Goal: Find specific page/section: Find specific page/section

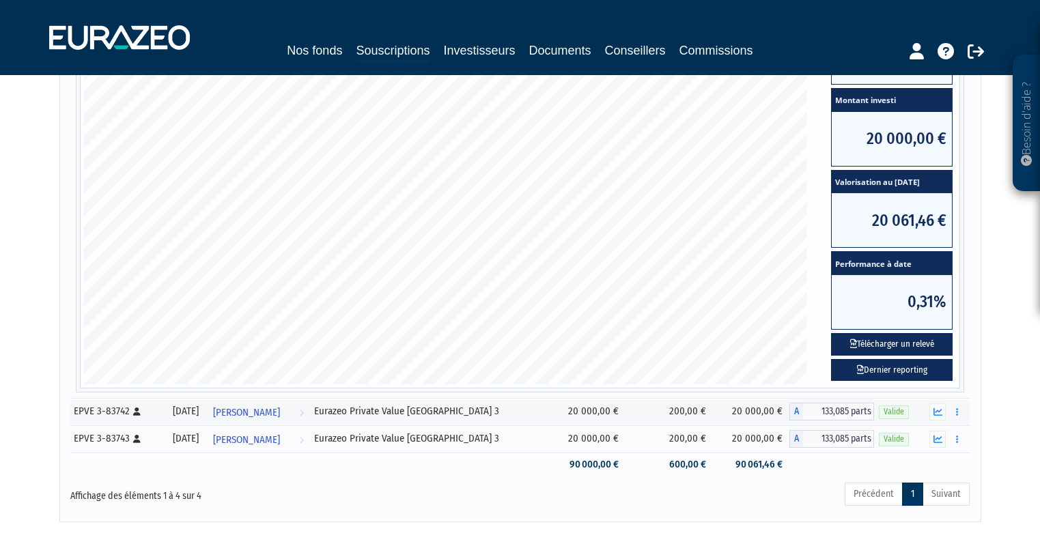
scroll to position [341, 0]
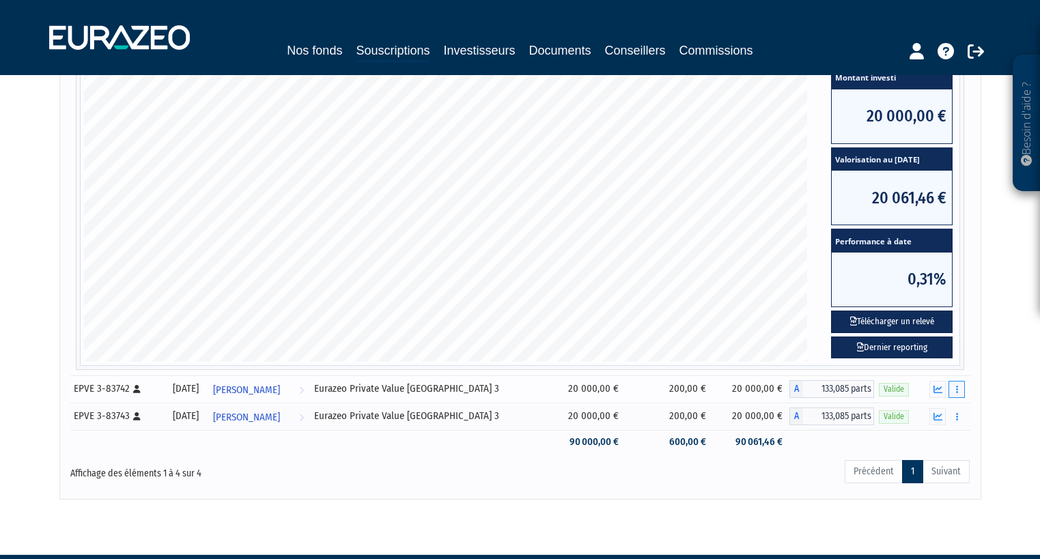
click at [959, 394] on button "button" at bounding box center [956, 389] width 16 height 17
click at [420, 397] on td "Eurazeo Private Value [GEOGRAPHIC_DATA] 3" at bounding box center [429, 389] width 240 height 27
click at [203, 392] on div "[DATE]" at bounding box center [186, 389] width 34 height 14
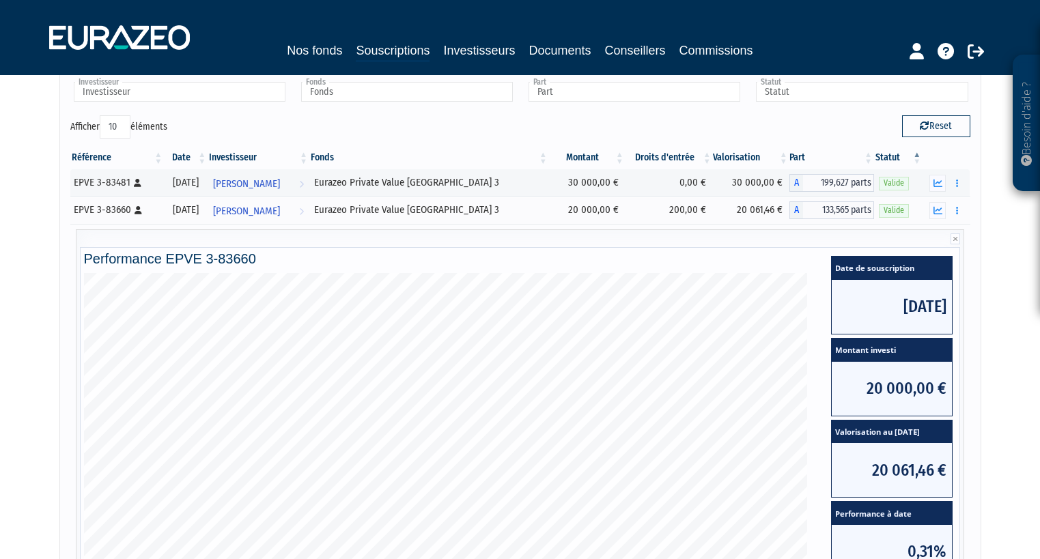
scroll to position [68, 0]
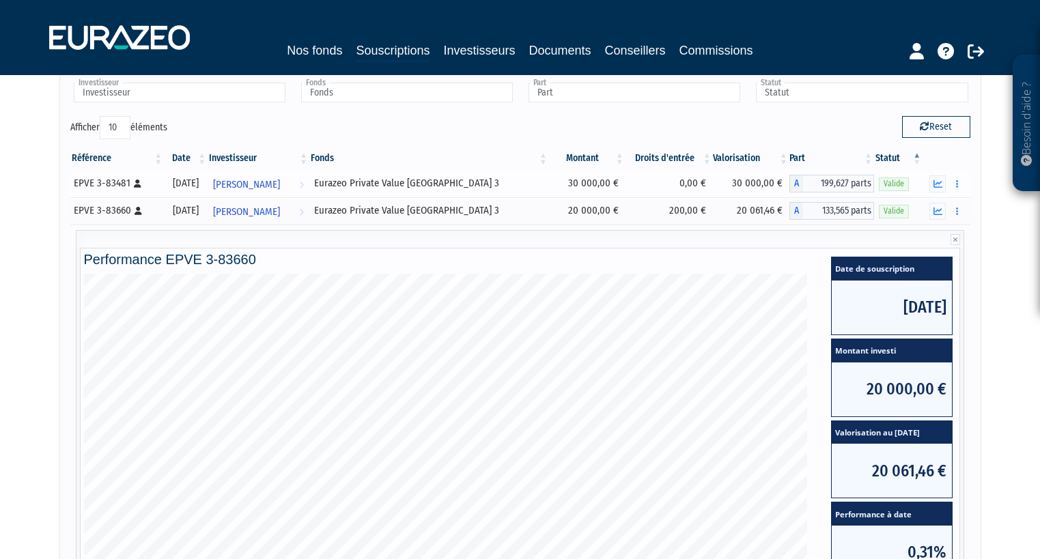
click at [203, 188] on div "[DATE]" at bounding box center [186, 183] width 34 height 14
click at [261, 182] on span "[PERSON_NAME]" at bounding box center [246, 184] width 67 height 25
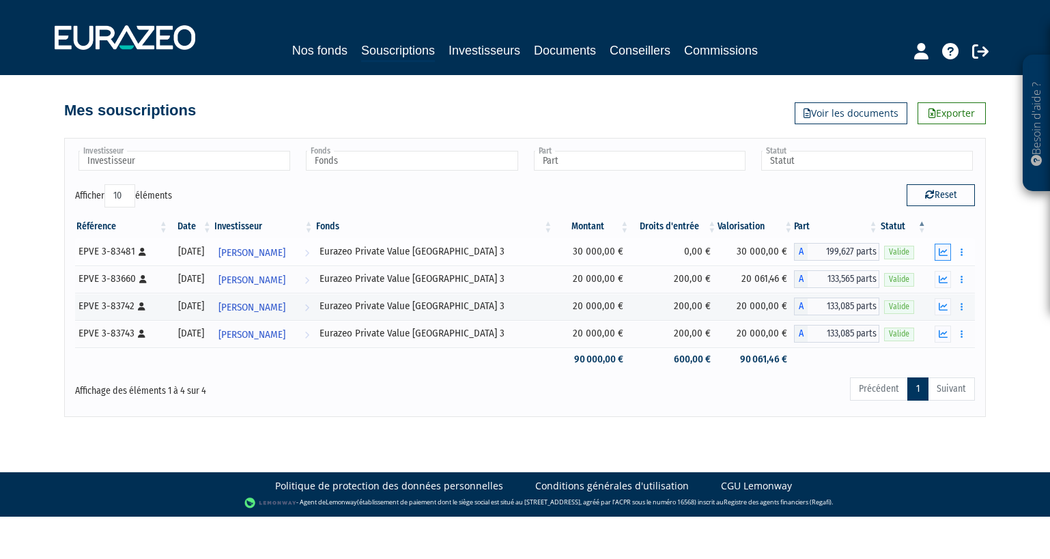
click at [945, 255] on icon "button" at bounding box center [943, 252] width 9 height 9
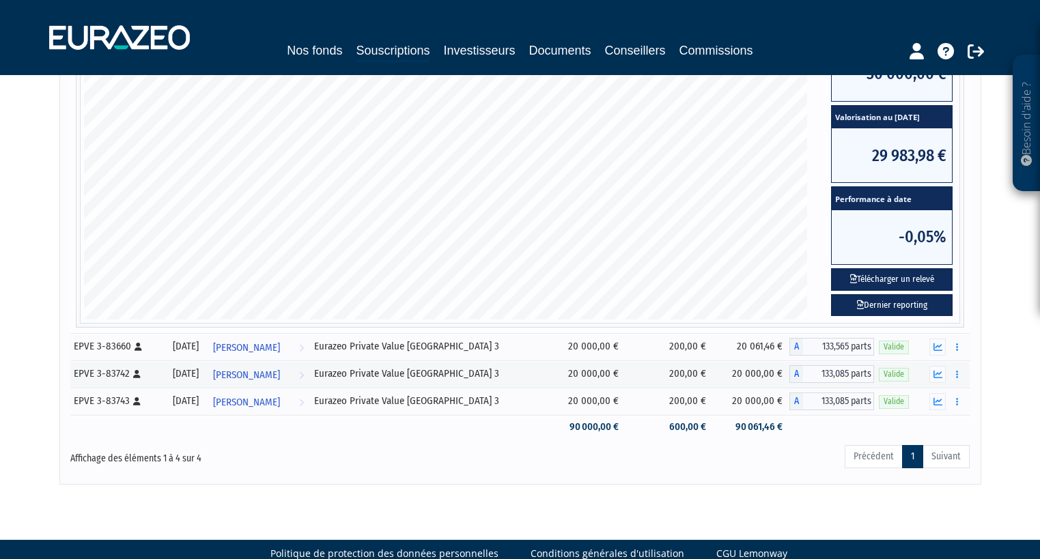
scroll to position [382, 0]
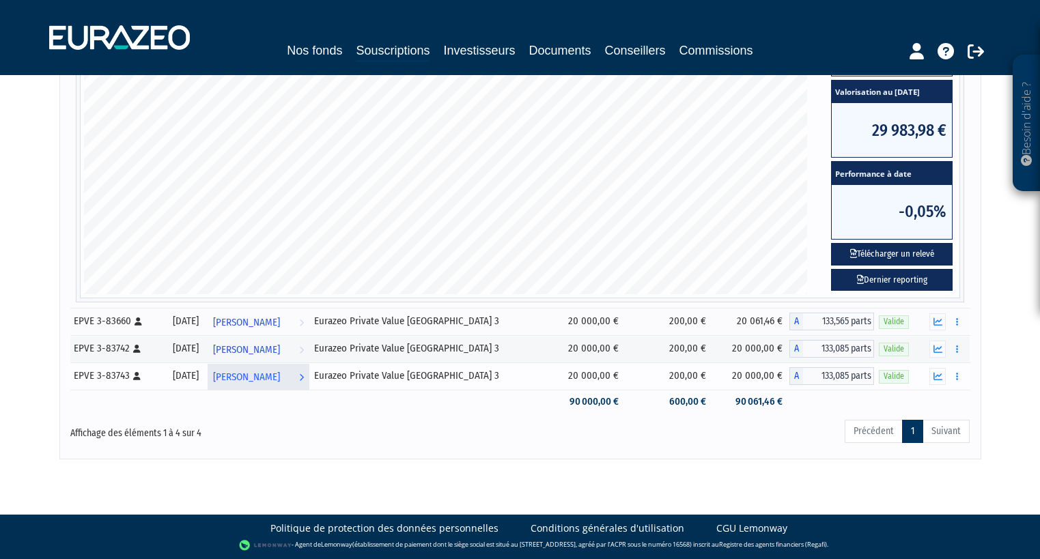
click at [280, 378] on span "[PERSON_NAME]" at bounding box center [246, 377] width 67 height 25
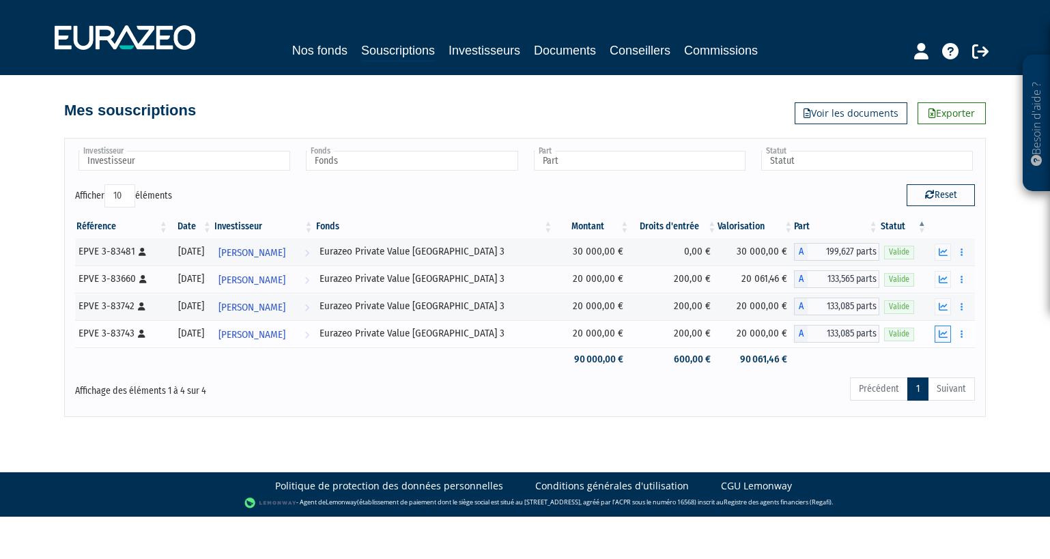
click at [949, 337] on button "button" at bounding box center [943, 334] width 16 height 17
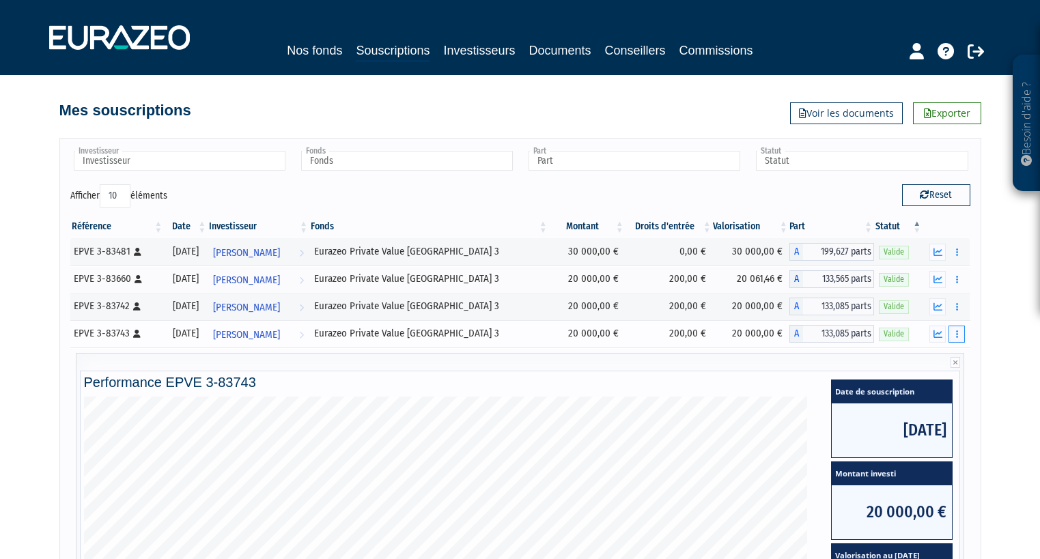
click at [959, 339] on button "button" at bounding box center [956, 334] width 16 height 17
click at [941, 363] on link "Documents" at bounding box center [926, 359] width 68 height 23
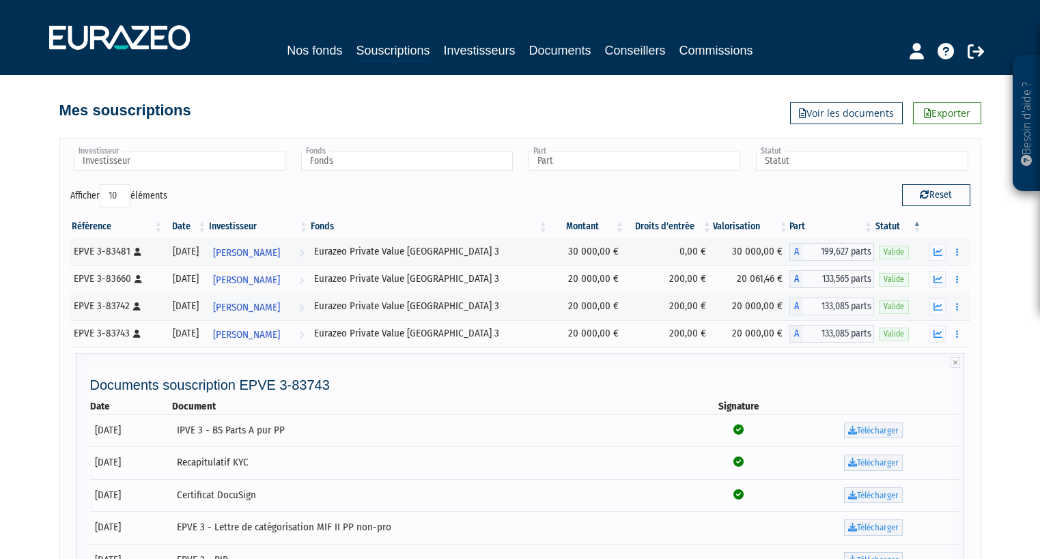
click at [1008, 419] on div "Besoin d'aide ? × J'ai besoin d'aide Si vous avez une question à propos du fonc…" at bounding box center [520, 365] width 1040 height 731
click at [943, 279] on button "button" at bounding box center [937, 279] width 16 height 17
